Goal: Check status: Check status

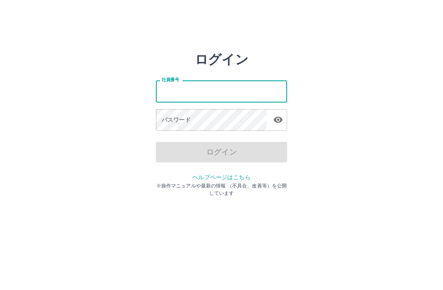
type input "*******"
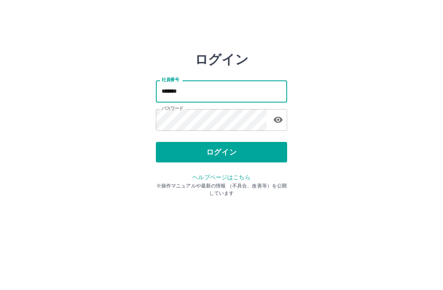
click at [217, 146] on button "ログイン" at bounding box center [221, 152] width 131 height 21
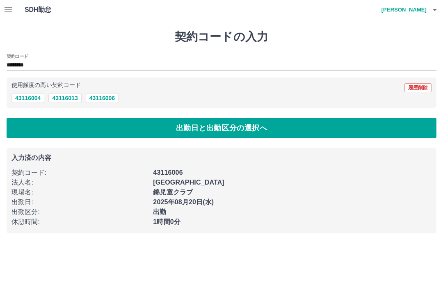
click at [11, 5] on icon "button" at bounding box center [8, 10] width 10 height 10
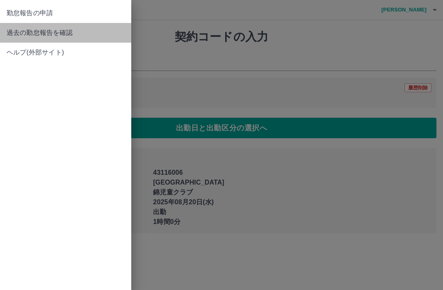
click at [61, 32] on span "過去の勤怠報告を確認" at bounding box center [66, 33] width 118 height 10
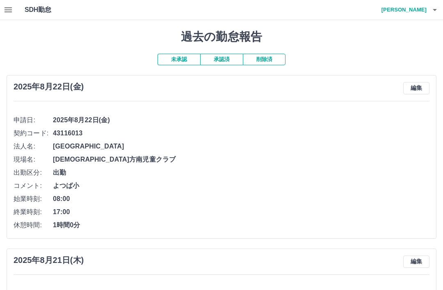
click at [7, 7] on icon "button" at bounding box center [8, 9] width 7 height 5
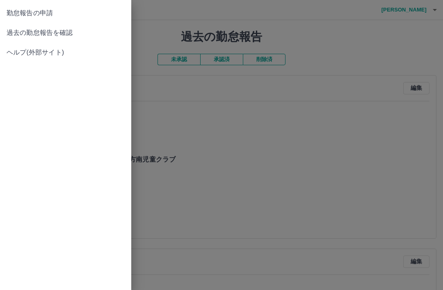
click at [26, 11] on span "勤怠報告の申請" at bounding box center [66, 13] width 118 height 10
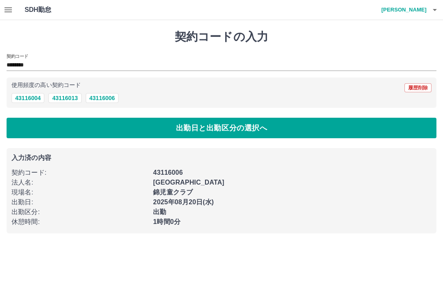
click at [9, 7] on icon "button" at bounding box center [8, 10] width 10 height 10
click at [7, 9] on icon "button" at bounding box center [8, 10] width 10 height 10
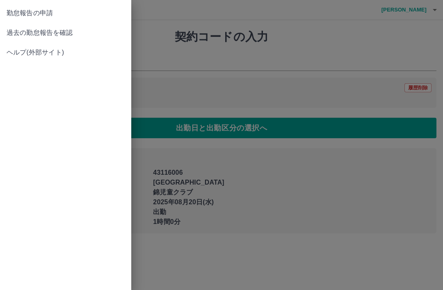
click at [29, 31] on span "過去の勤怠報告を確認" at bounding box center [66, 33] width 118 height 10
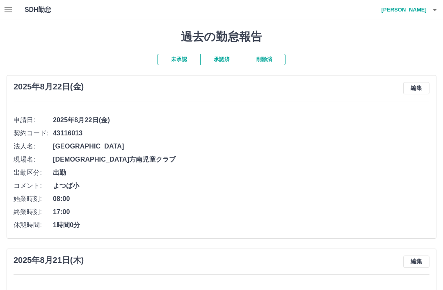
click at [218, 58] on button "承認済" at bounding box center [221, 59] width 43 height 11
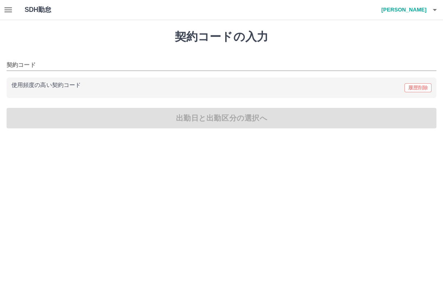
type input "********"
